Goal: Navigation & Orientation: Find specific page/section

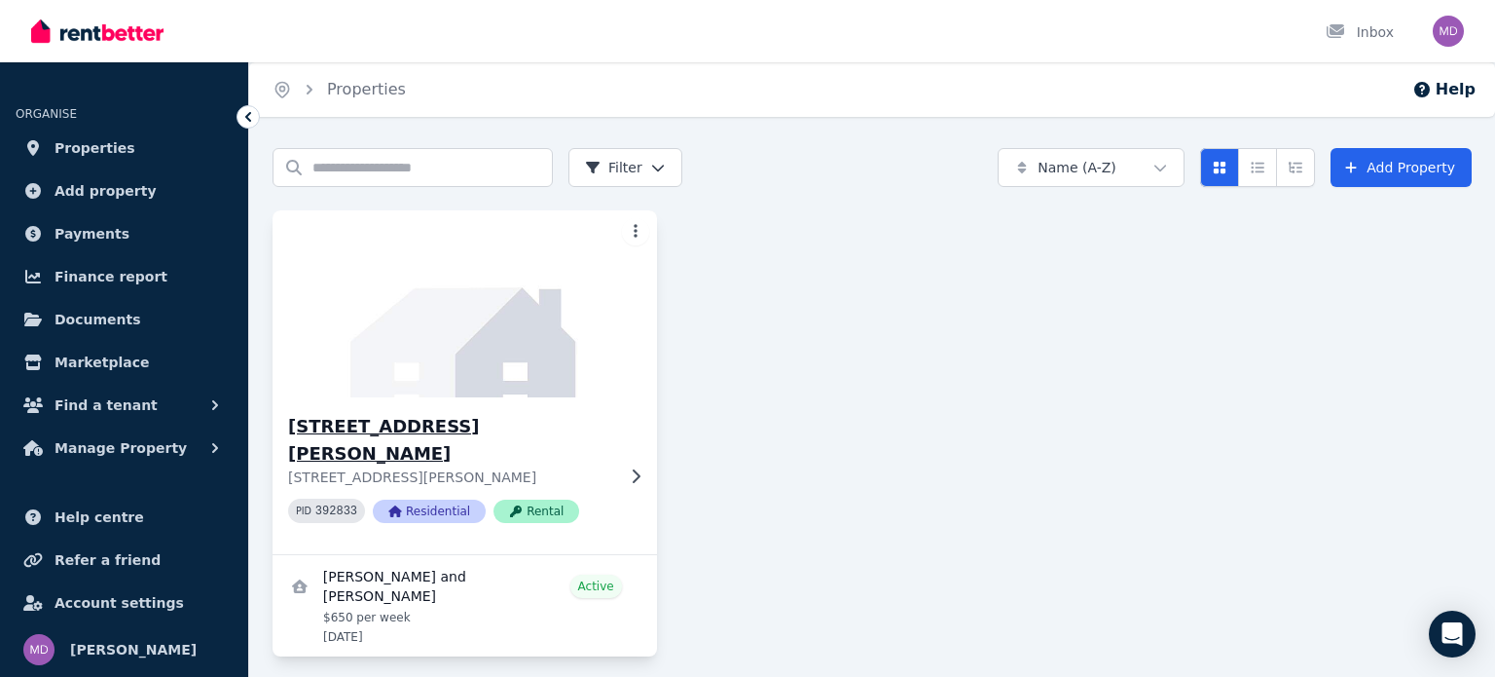
click at [633, 451] on div "[STREET_ADDRESS][PERSON_NAME][PERSON_NAME] PID 392833 Residential Rental" at bounding box center [465, 475] width 385 height 157
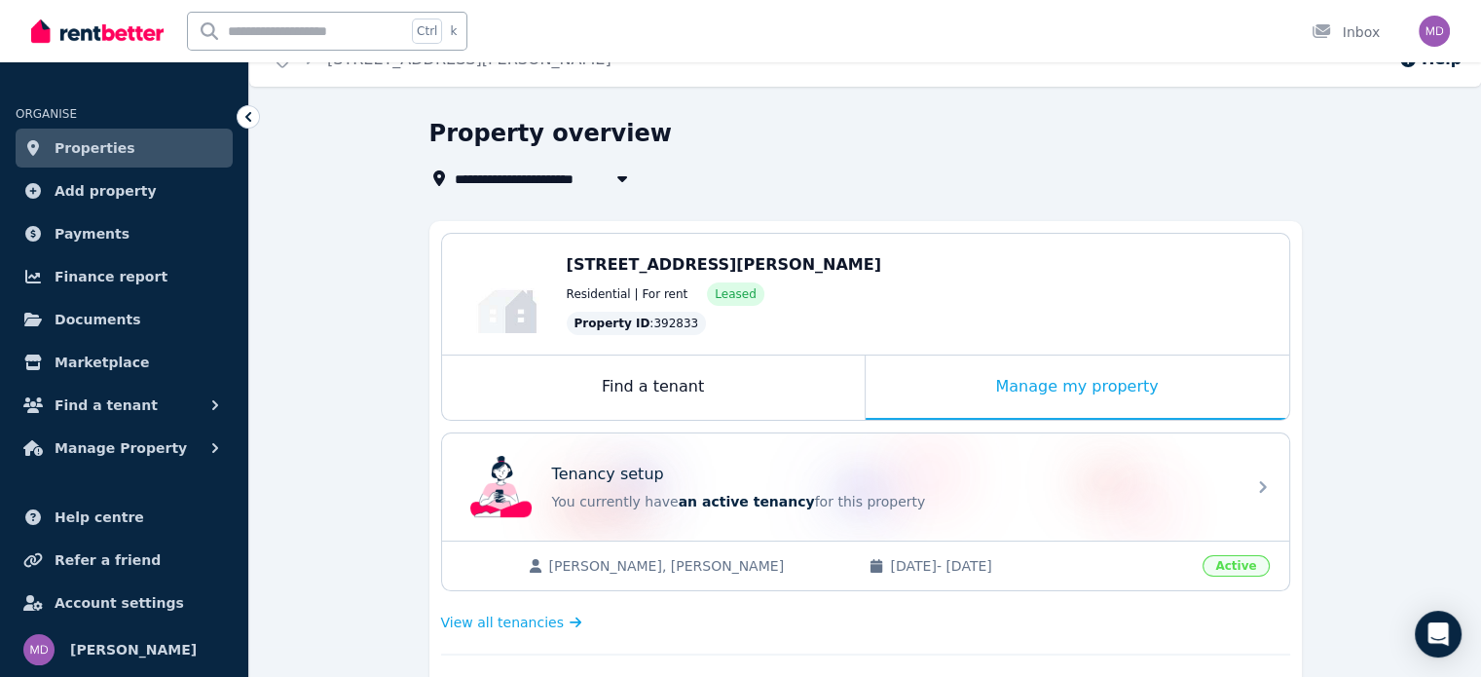
scroll to position [27, 0]
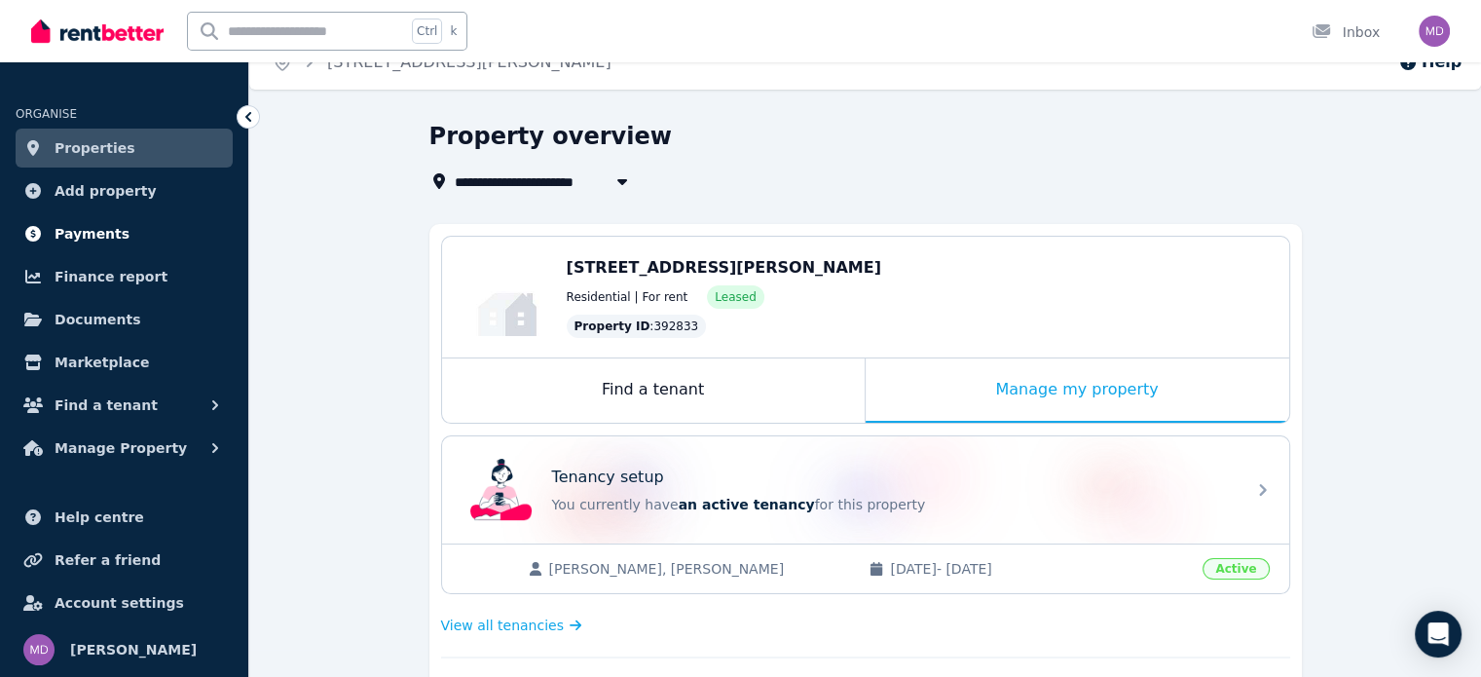
click at [171, 233] on link "Payments" at bounding box center [124, 233] width 217 height 39
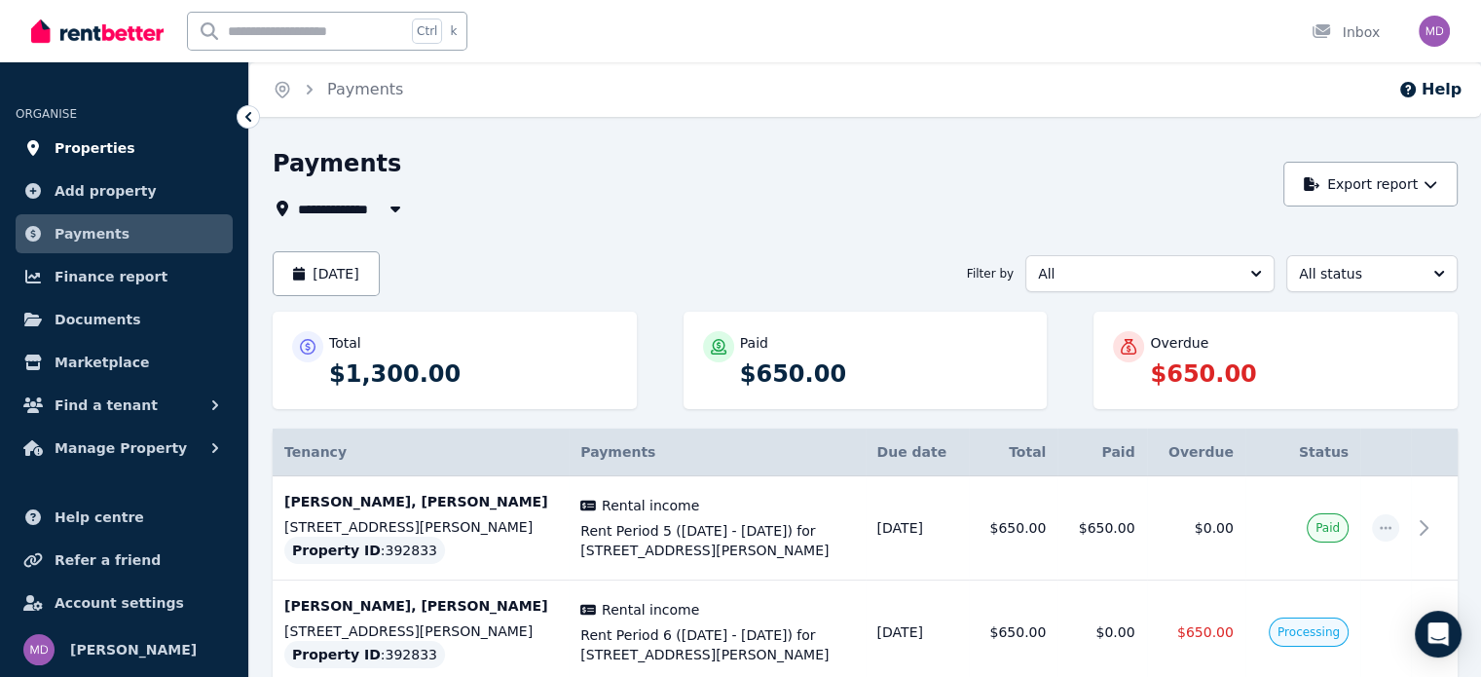
click at [109, 159] on span "Properties" at bounding box center [95, 147] width 81 height 23
